Goal: Task Accomplishment & Management: Complete application form

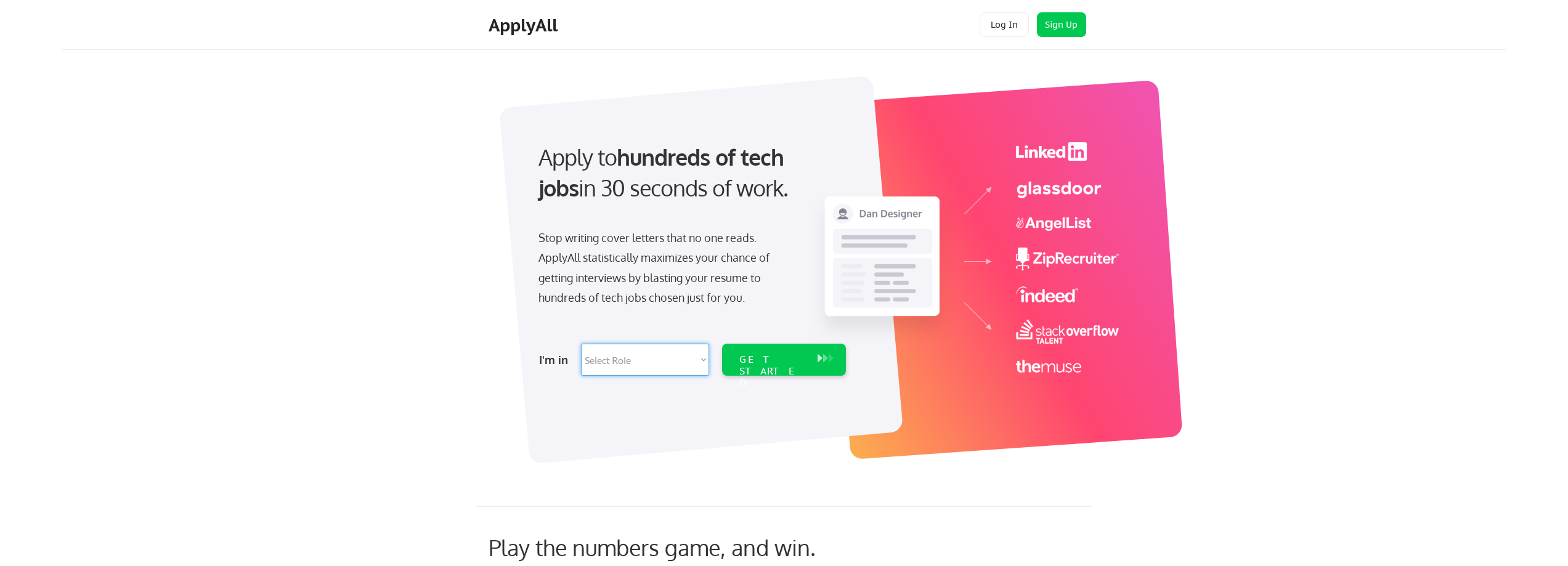
click at [696, 373] on select "Select Role Software Engineering Product Management Customer Success Sales UI/U…" at bounding box center [645, 360] width 128 height 32
select select ""engineering""
click at [581, 344] on select "Select Role Software Engineering Product Management Customer Success Sales UI/U…" at bounding box center [645, 360] width 128 height 32
select select ""engineering""
click at [787, 366] on div "GET STARTED" at bounding box center [772, 372] width 66 height 36
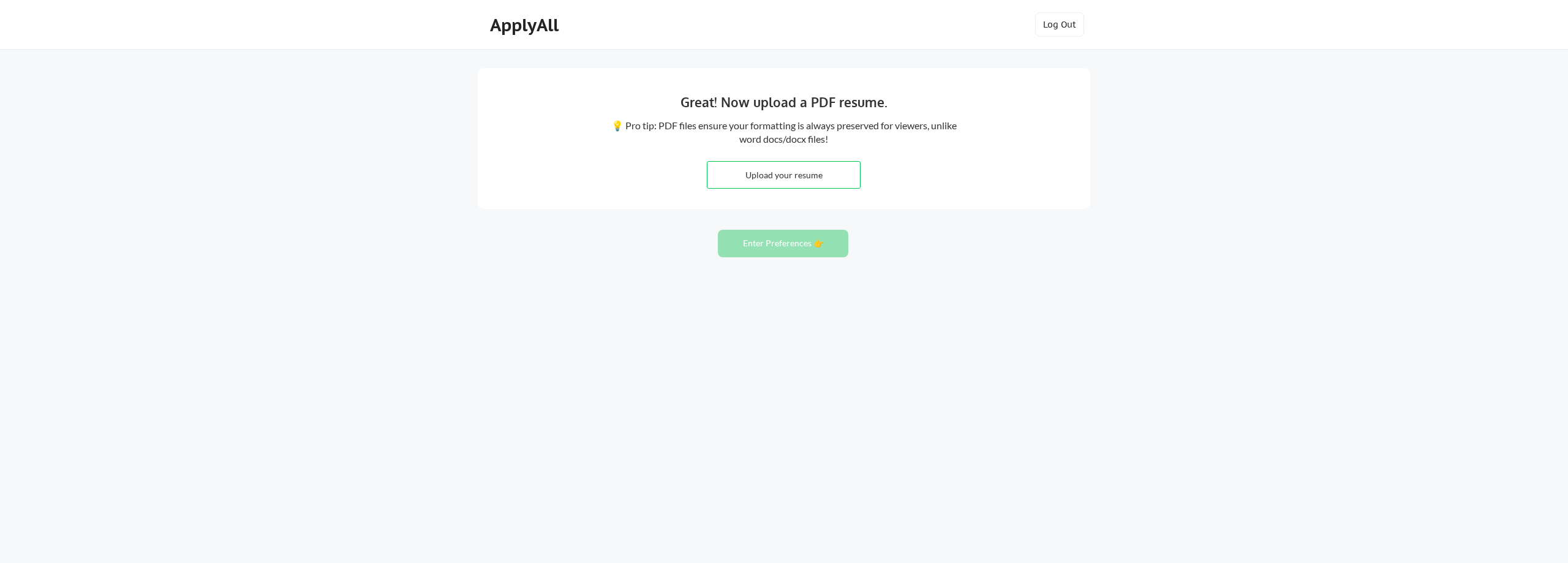
click at [738, 184] on input "file" at bounding box center [784, 175] width 153 height 26
type input "C:\fakepath\[PERSON_NAME] [DATE].pdf"
click at [769, 241] on button "Enter Preferences 👉" at bounding box center [783, 243] width 130 height 28
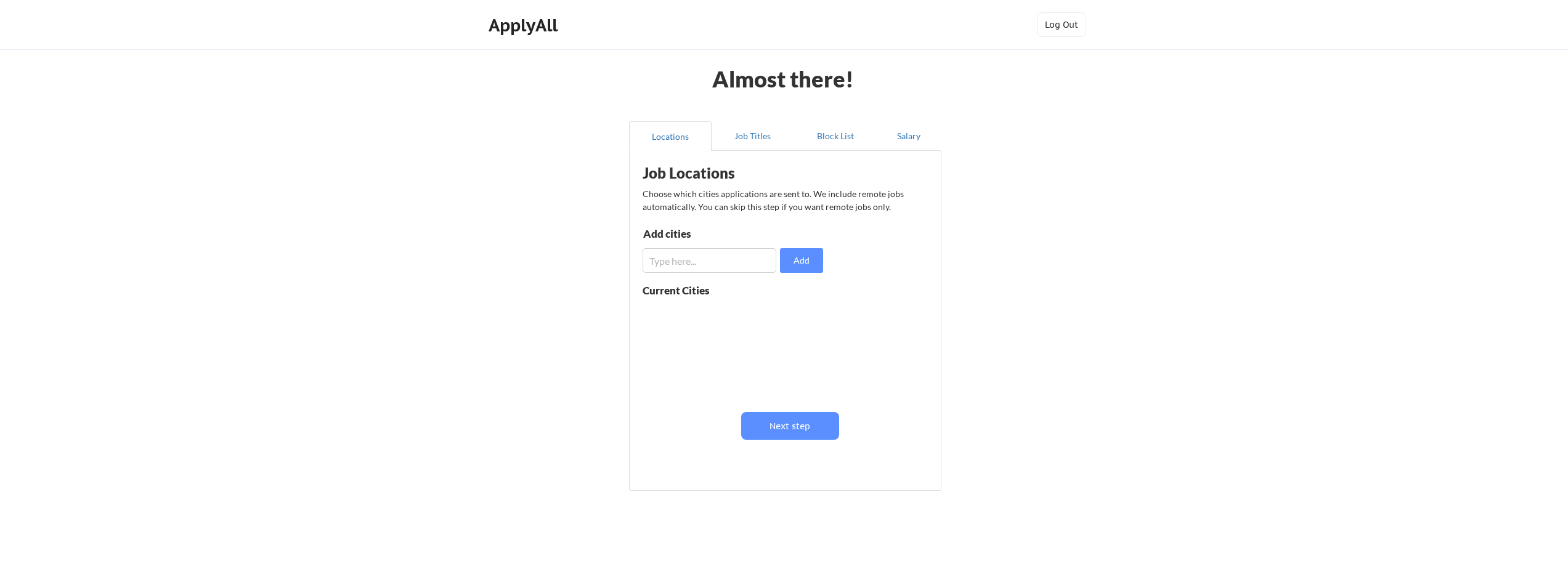
click at [733, 259] on input "input" at bounding box center [710, 260] width 134 height 24
type input "[GEOGRAPHIC_DATA]"
click at [791, 268] on button "Add" at bounding box center [802, 260] width 43 height 24
click at [699, 261] on input "input" at bounding box center [710, 260] width 134 height 24
type input "R"
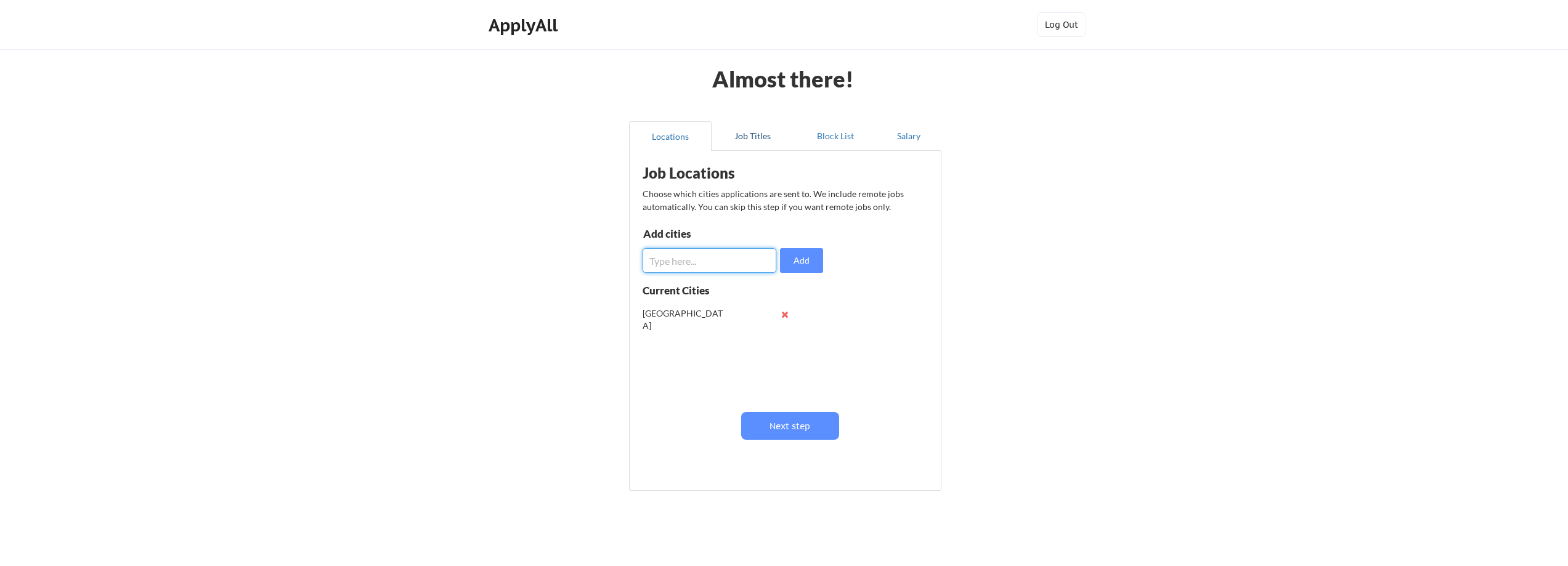
click at [744, 136] on button "Job Titles" at bounding box center [753, 136] width 83 height 30
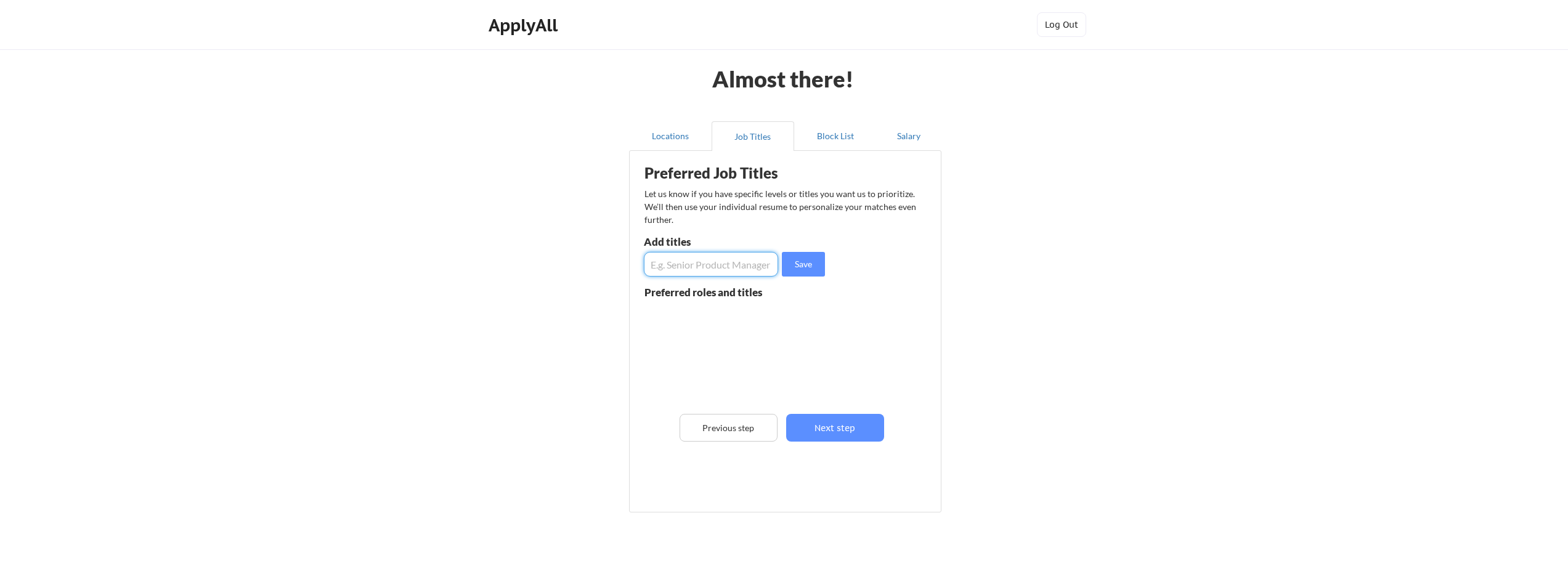
click at [710, 264] on input "input" at bounding box center [711, 264] width 134 height 24
type input "Software Engineer"
click at [797, 267] on button "Save" at bounding box center [803, 264] width 43 height 24
click at [725, 276] on input "input" at bounding box center [711, 264] width 134 height 24
type input "Senior Software Engineer"
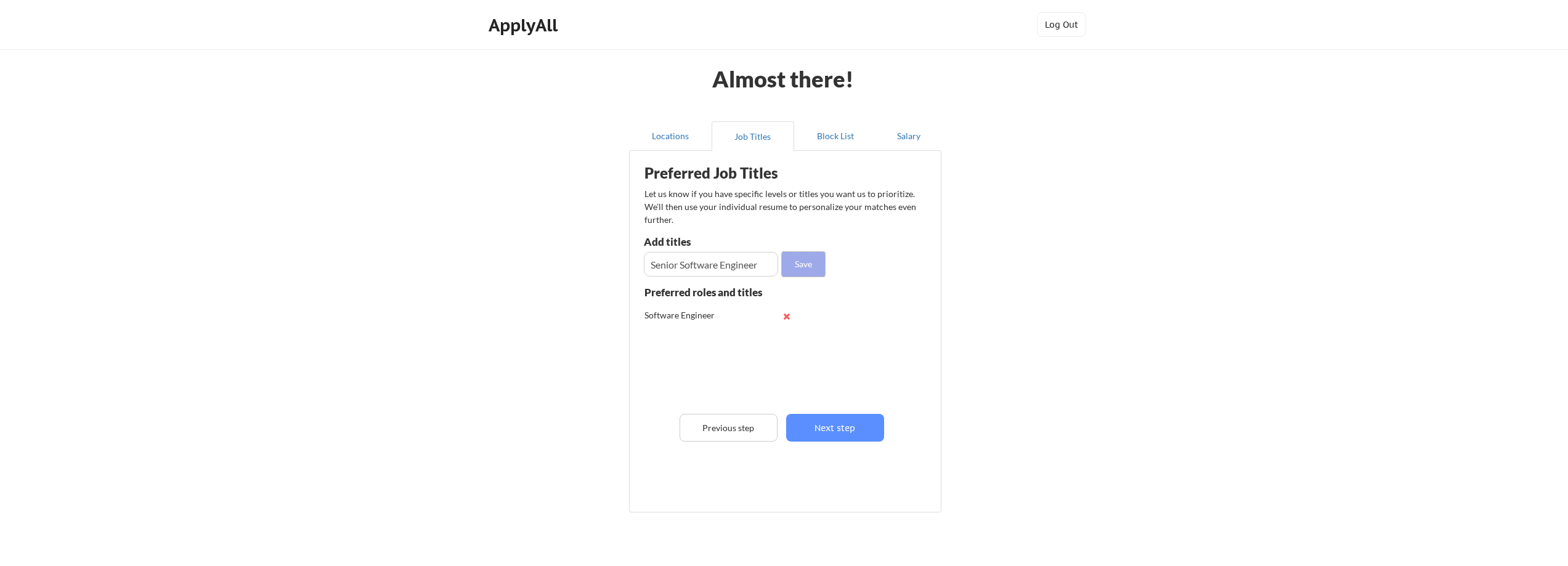
click at [807, 267] on button "Save" at bounding box center [803, 264] width 43 height 24
click at [905, 147] on button "Salary" at bounding box center [909, 136] width 65 height 30
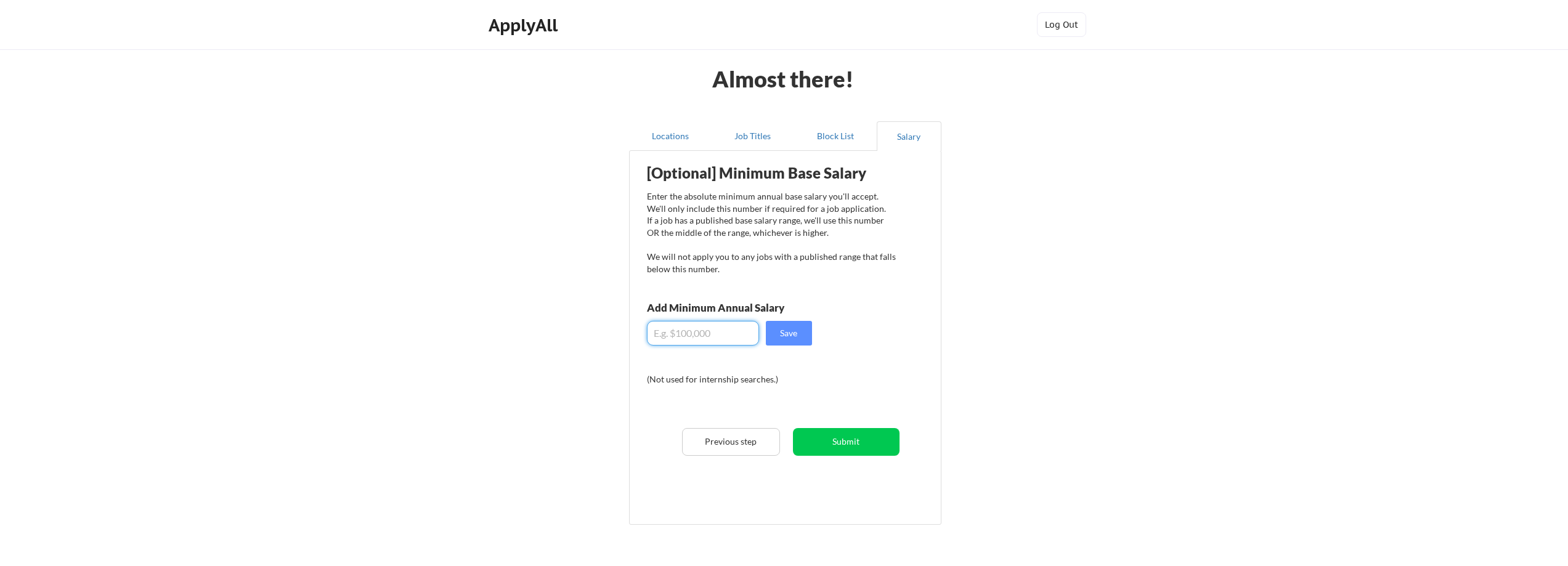
click at [692, 339] on input "input" at bounding box center [703, 333] width 112 height 24
type input "$115,000"
click at [780, 333] on button "Save" at bounding box center [789, 333] width 46 height 24
click at [651, 137] on button "Locations" at bounding box center [670, 136] width 83 height 30
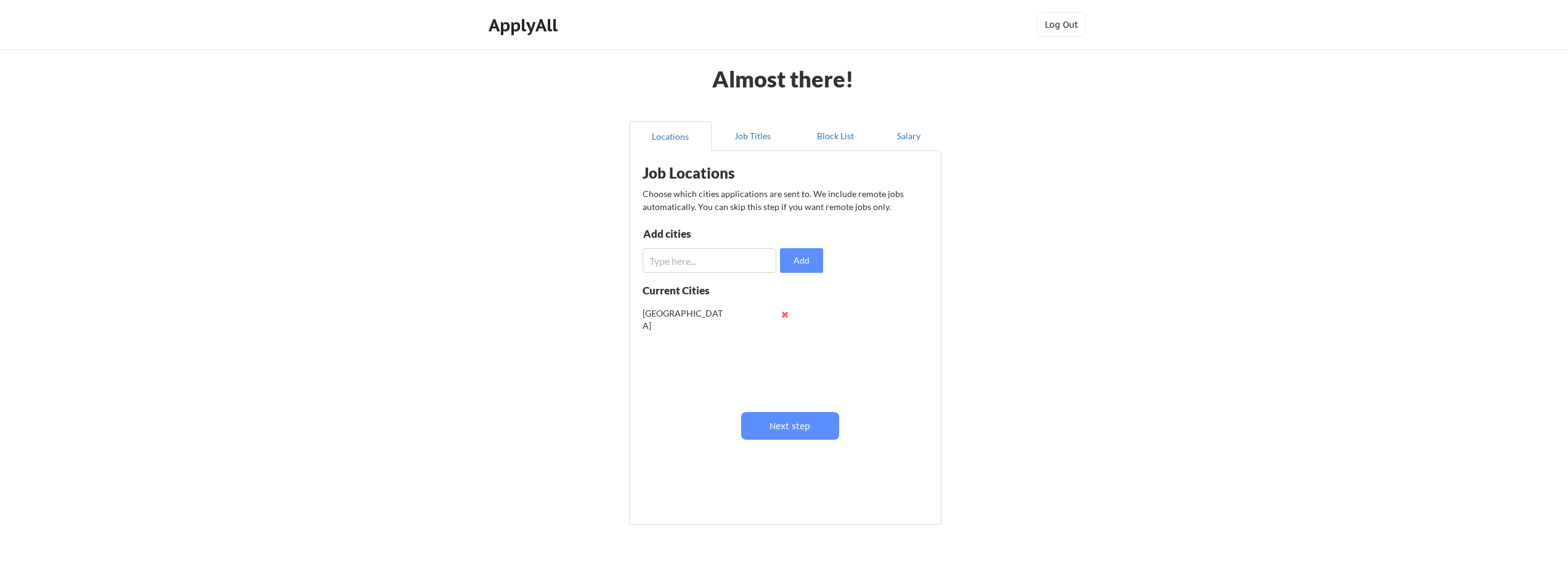
click at [785, 315] on button at bounding box center [786, 315] width 9 height 9
click at [690, 258] on input "input" at bounding box center [710, 260] width 134 height 24
type input "Chicago, IL"
click at [792, 266] on button "Add" at bounding box center [802, 260] width 43 height 24
click at [704, 269] on input "input" at bounding box center [710, 260] width 134 height 24
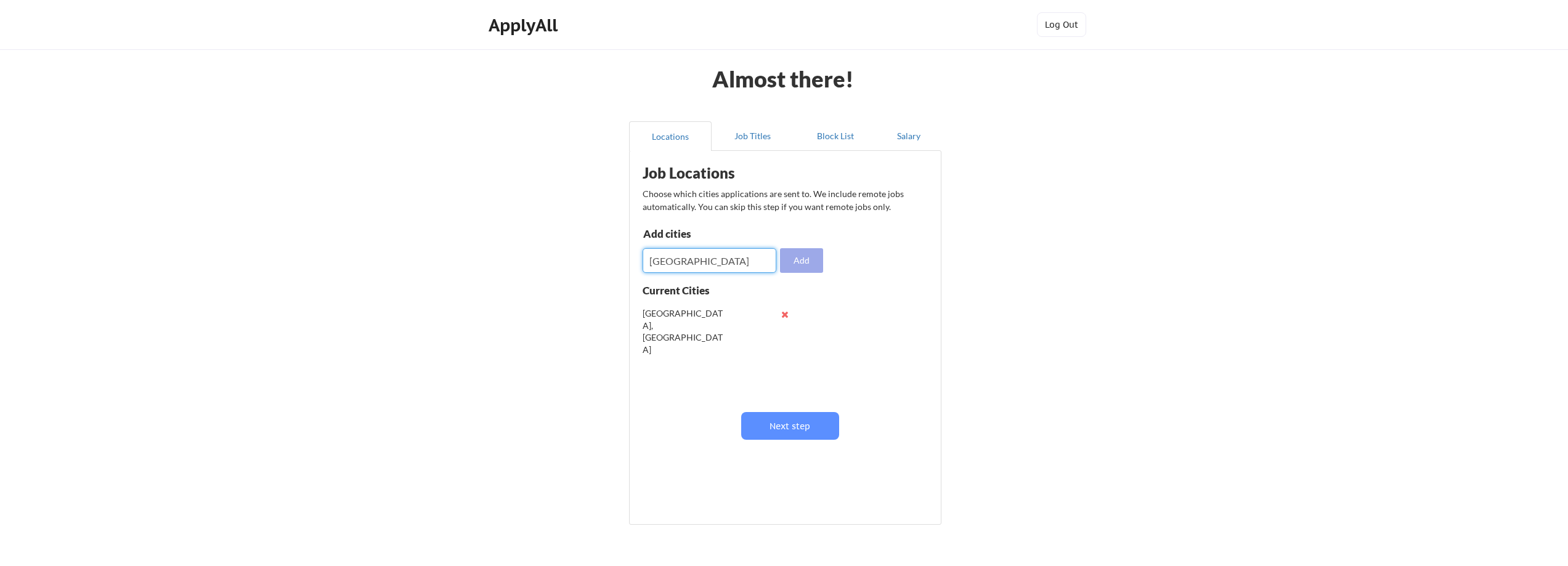
type input "Chicago"
click at [802, 259] on button "Add" at bounding box center [802, 260] width 43 height 24
click at [756, 133] on button "Job Titles" at bounding box center [753, 136] width 83 height 30
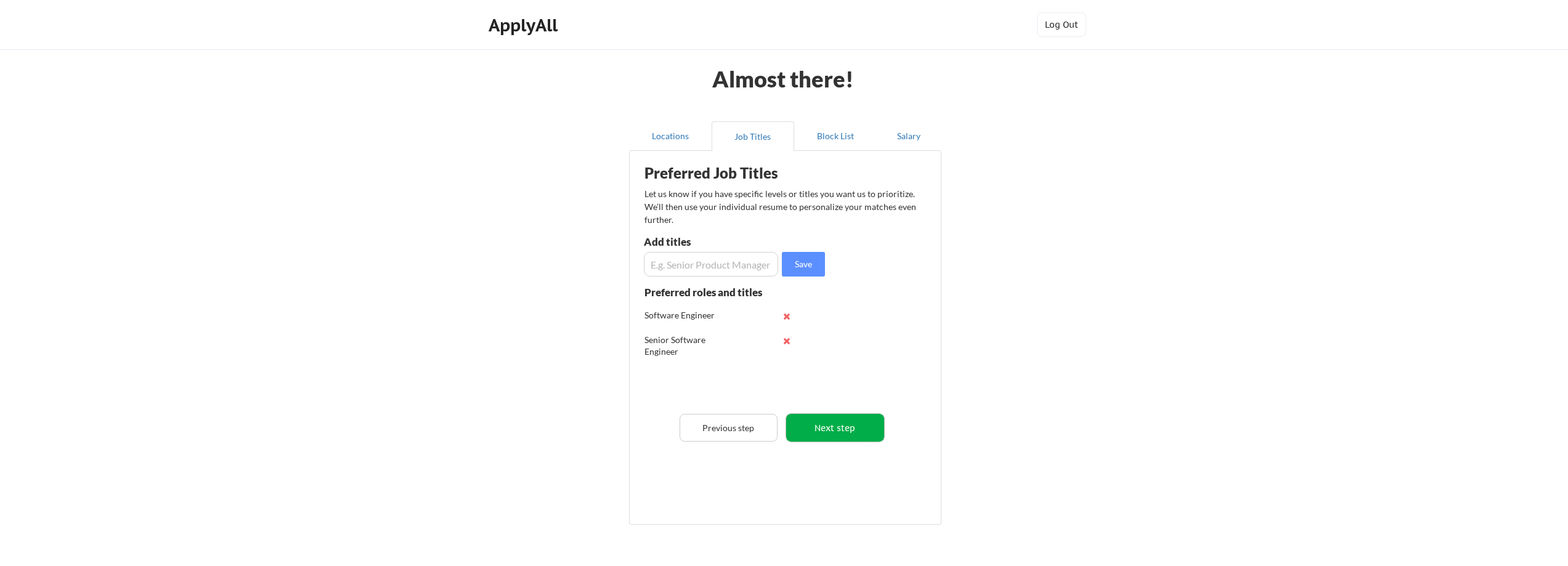
click at [845, 436] on button "Next step" at bounding box center [835, 428] width 98 height 28
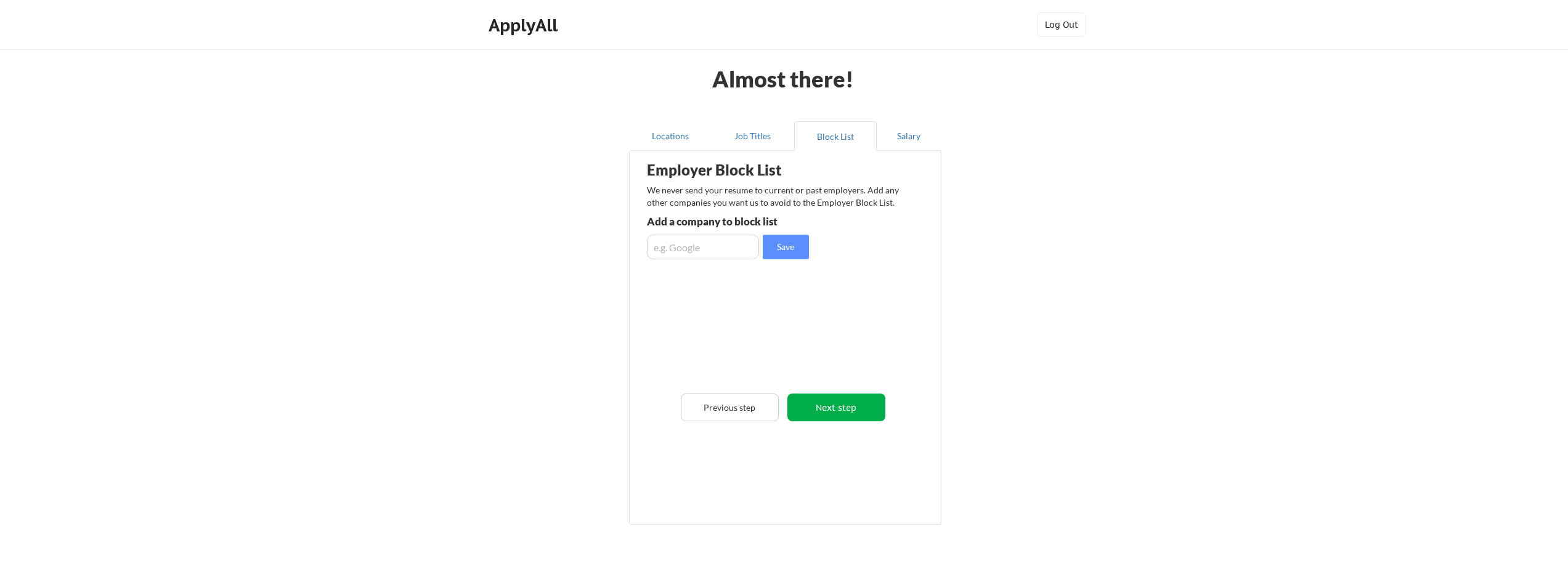
click at [837, 412] on button "Next step" at bounding box center [837, 407] width 98 height 28
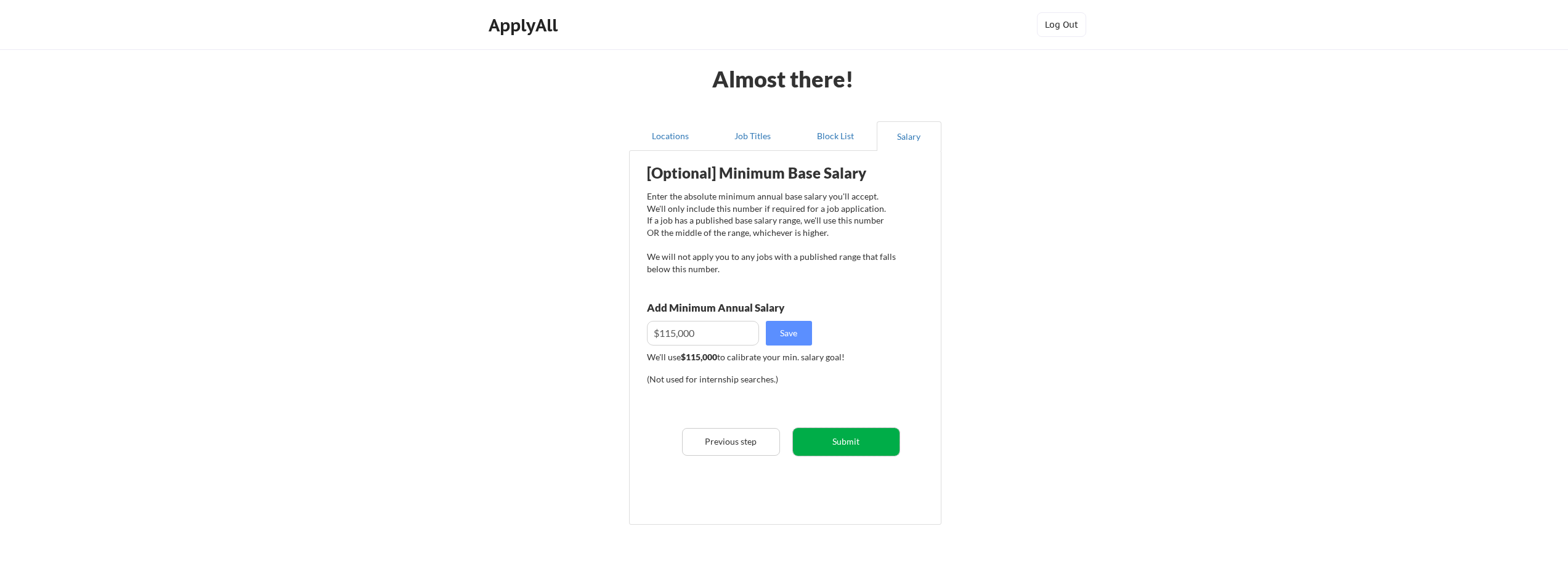
click at [852, 442] on button "Submit" at bounding box center [846, 442] width 106 height 28
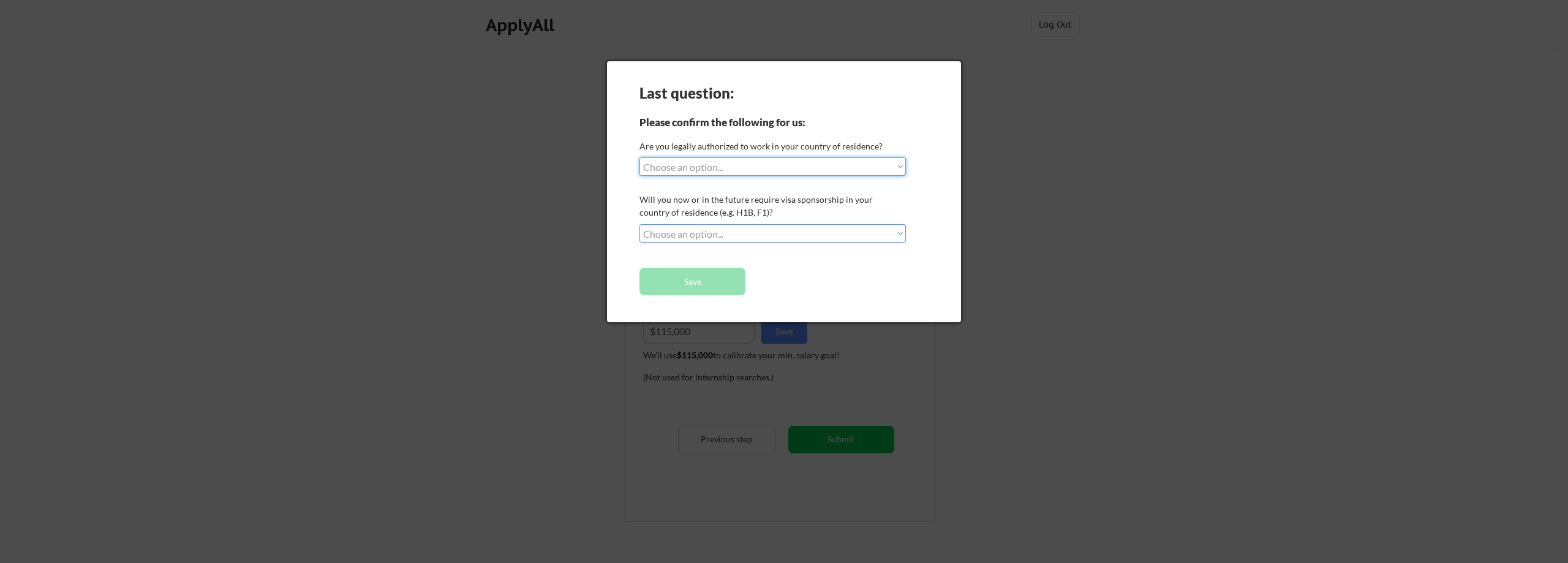
click at [719, 173] on select "Choose an option... Yes, I am a US Citizen Yes, I am a Canadian Citizen Yes, I …" at bounding box center [772, 166] width 266 height 18
select select ""yes__i_am_a_us_citizen""
click at [640, 157] on select "Choose an option... Yes, I am a US Citizen Yes, I am a Canadian Citizen Yes, I …" at bounding box center [772, 166] width 266 height 18
click at [653, 234] on select "Choose an option... No, I will not need sponsorship Yes, I will need sponsorship" at bounding box center [772, 233] width 266 height 18
select select ""no__i_will_not_need_sponsorship""
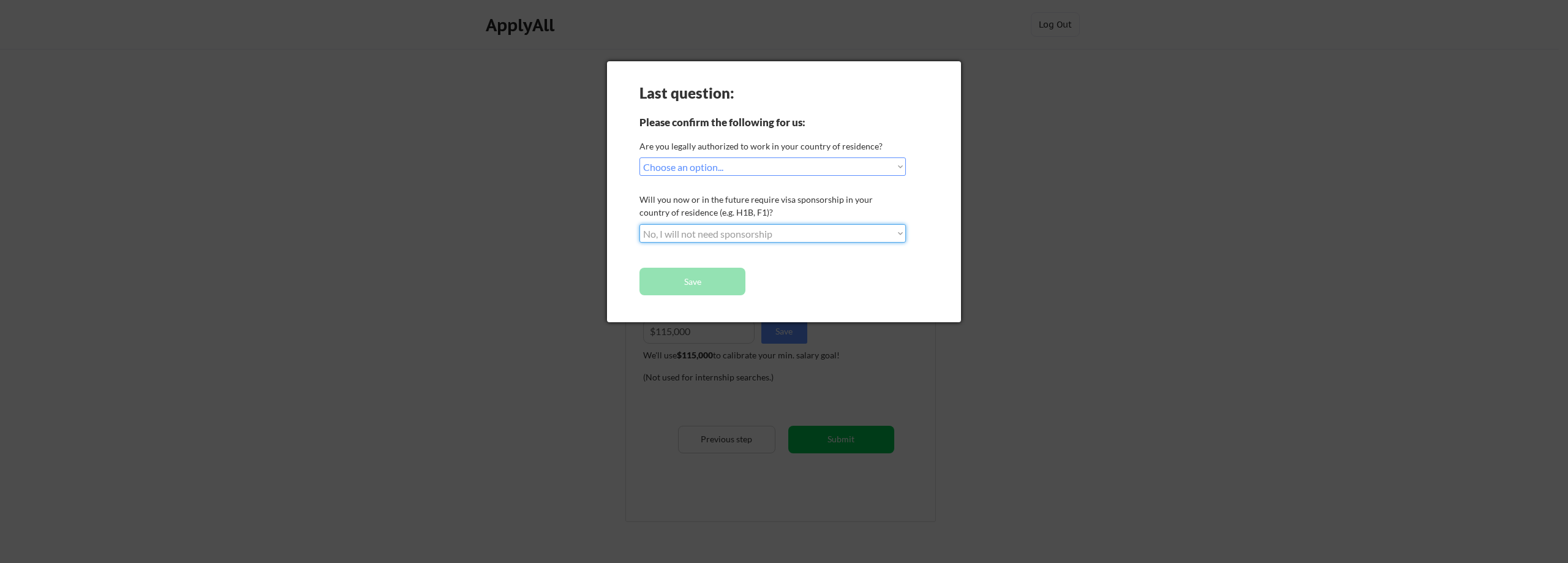
click at [640, 224] on select "Choose an option... No, I will not need sponsorship Yes, I will need sponsorship" at bounding box center [772, 233] width 266 height 18
click at [680, 280] on button "Save" at bounding box center [692, 282] width 106 height 28
